Goal: Task Accomplishment & Management: Complete application form

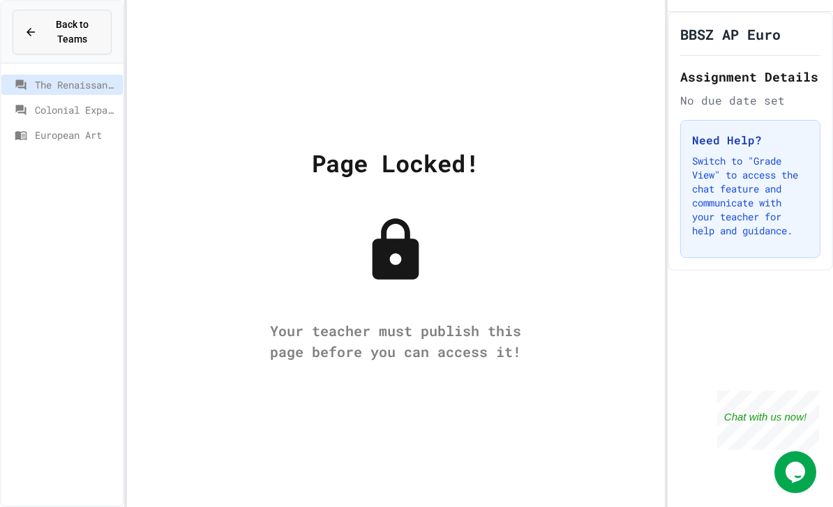
click at [57, 31] on span "Back to Teams" at bounding box center [72, 31] width 54 height 29
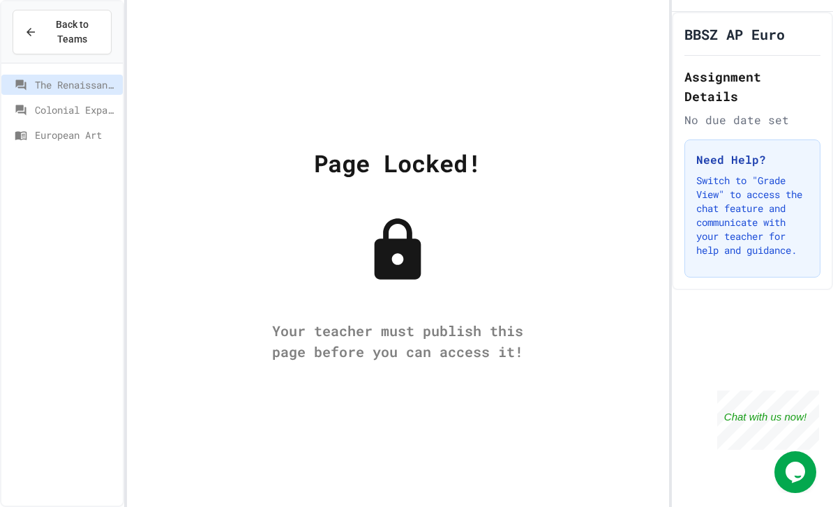
click at [797, 47] on div "BBSZ AP Euro Assignment Details No due date set Need Help? Switch to "Grade Vie…" at bounding box center [752, 151] width 161 height 278
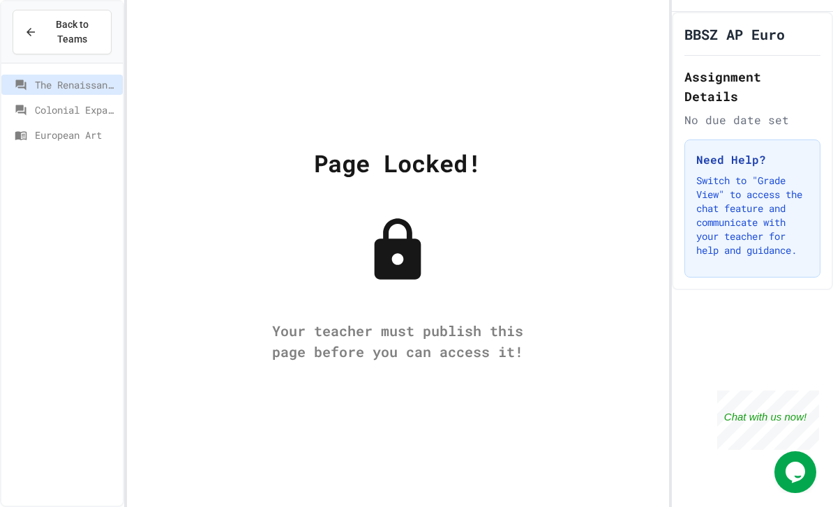
click at [535, 138] on div "Page Locked! Your teacher must publish this page before you can access it!" at bounding box center [398, 253] width 542 height 507
click at [40, 32] on div "Back to Teams" at bounding box center [61, 31] width 75 height 29
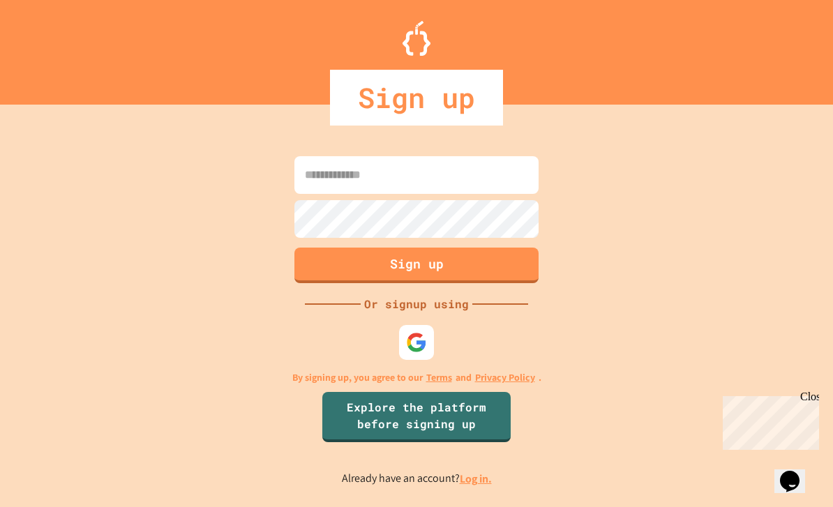
click at [479, 194] on input at bounding box center [417, 175] width 244 height 38
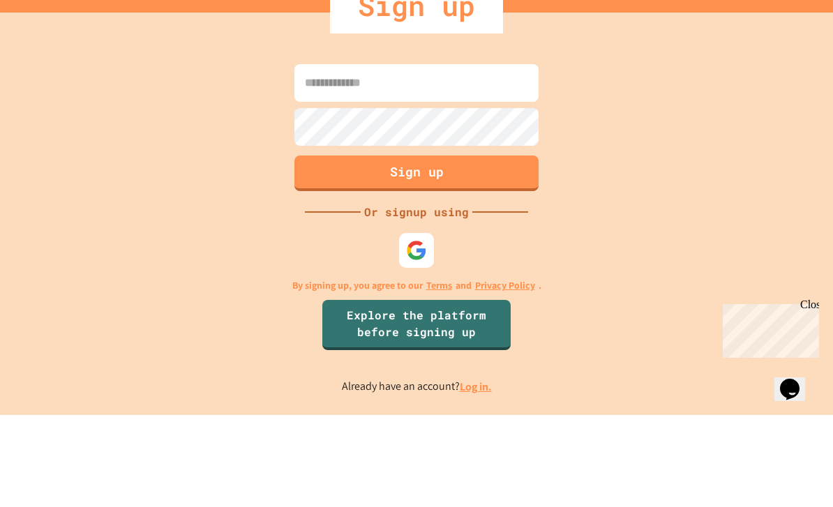
type input "**********"
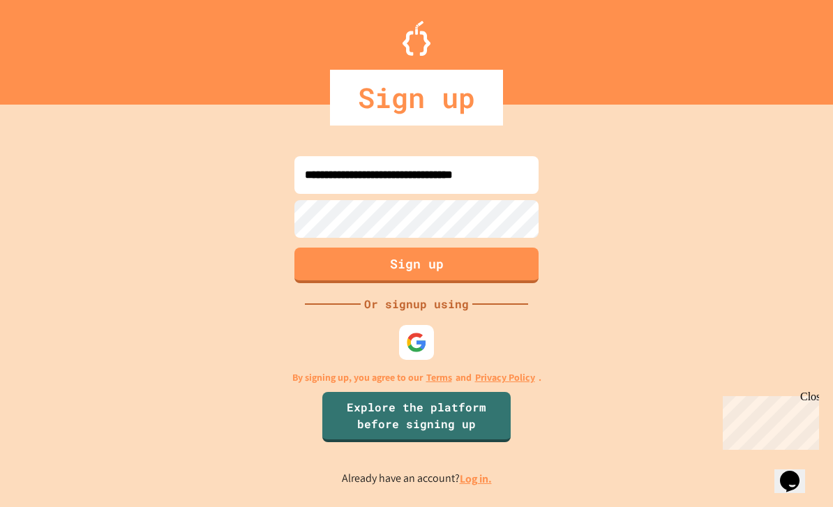
click at [315, 248] on button "Sign up" at bounding box center [417, 266] width 244 height 36
click at [326, 255] on button "Sign up" at bounding box center [416, 264] width 249 height 36
click at [329, 254] on button "Sign up" at bounding box center [416, 264] width 249 height 36
click at [325, 246] on button "Sign up" at bounding box center [416, 264] width 249 height 36
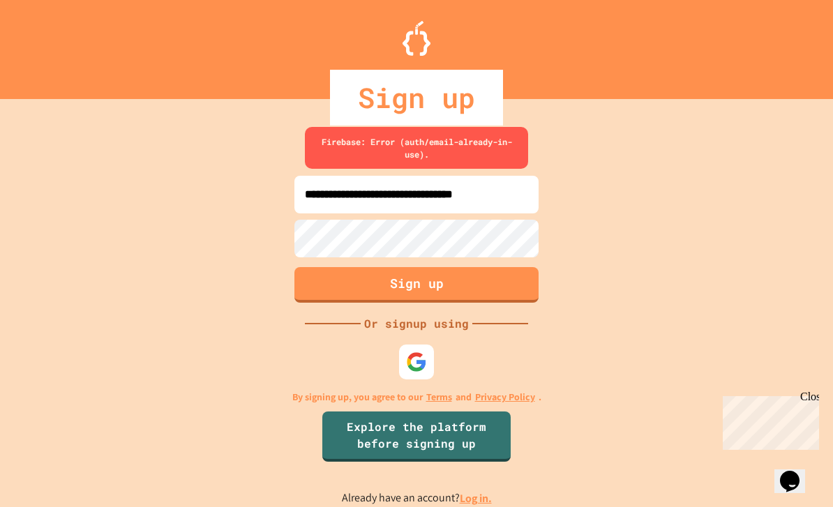
click at [470, 491] on link "Log in." at bounding box center [476, 498] width 32 height 15
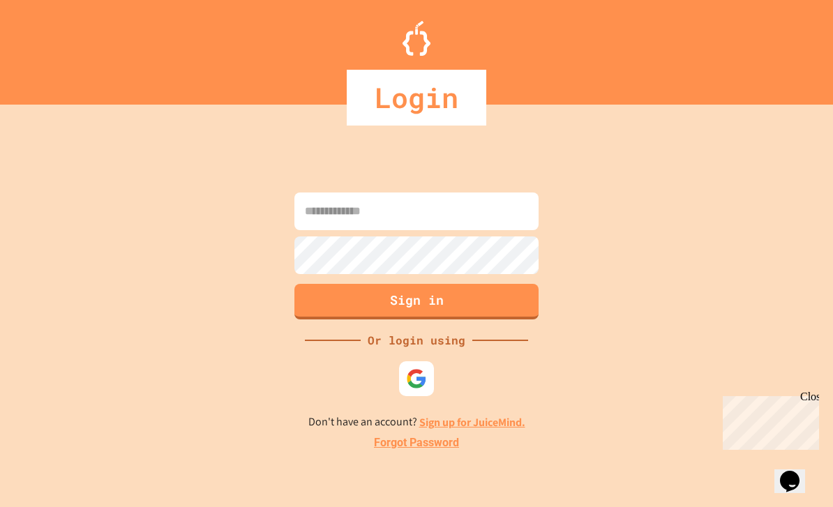
click at [486, 230] on input at bounding box center [417, 212] width 244 height 38
type input "**********"
click at [337, 320] on button "Sign in" at bounding box center [417, 302] width 244 height 36
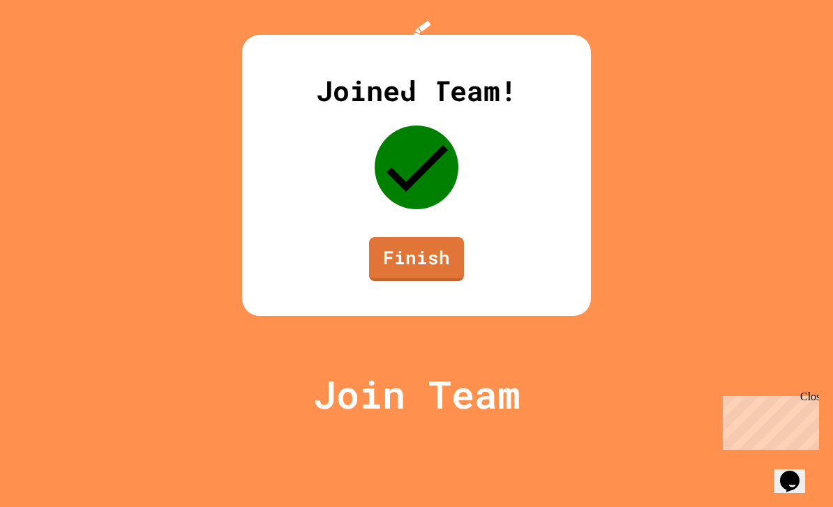
click at [433, 281] on link "Finish" at bounding box center [416, 259] width 95 height 44
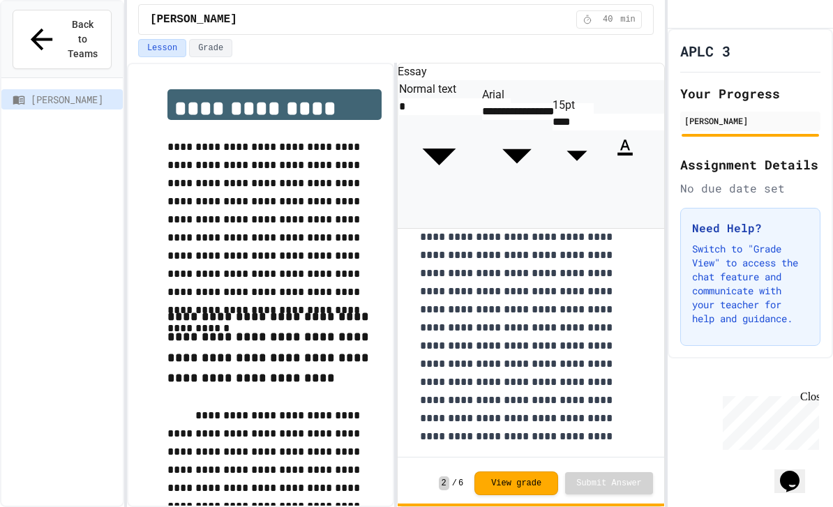
click at [200, 55] on button "Grade" at bounding box center [210, 48] width 43 height 18
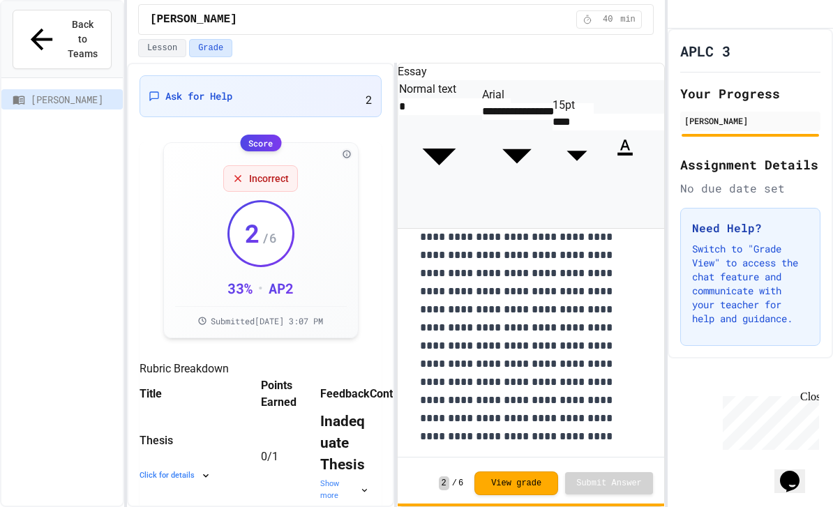
click at [147, 105] on div "Ask for Help 2" at bounding box center [261, 96] width 242 height 42
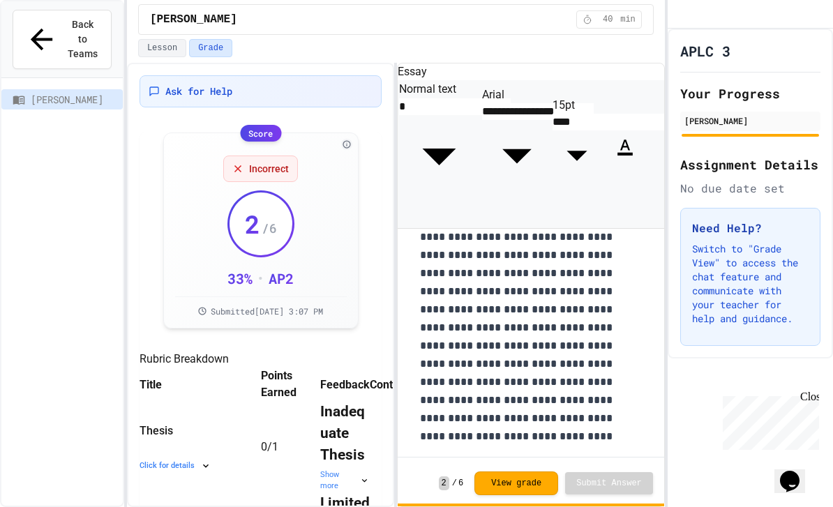
scroll to position [19, 0]
click at [184, 93] on span "Ask for Help" at bounding box center [198, 91] width 67 height 14
